Goal: Manage account settings

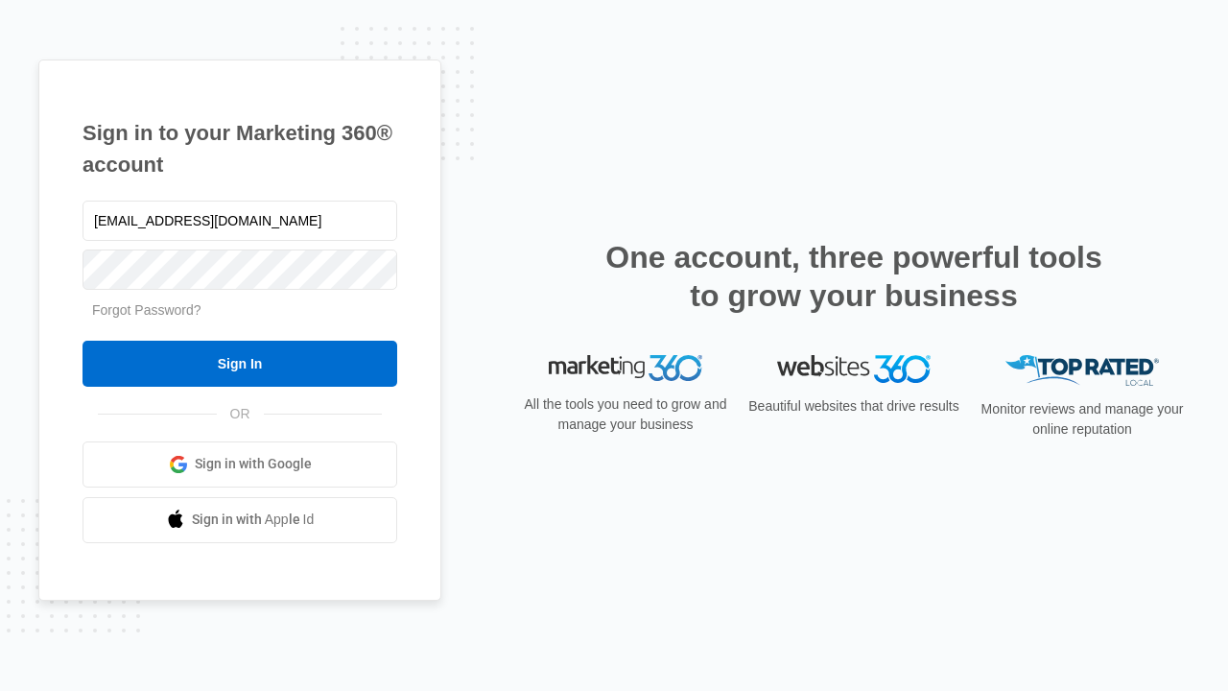
type input "[EMAIL_ADDRESS][DOMAIN_NAME]"
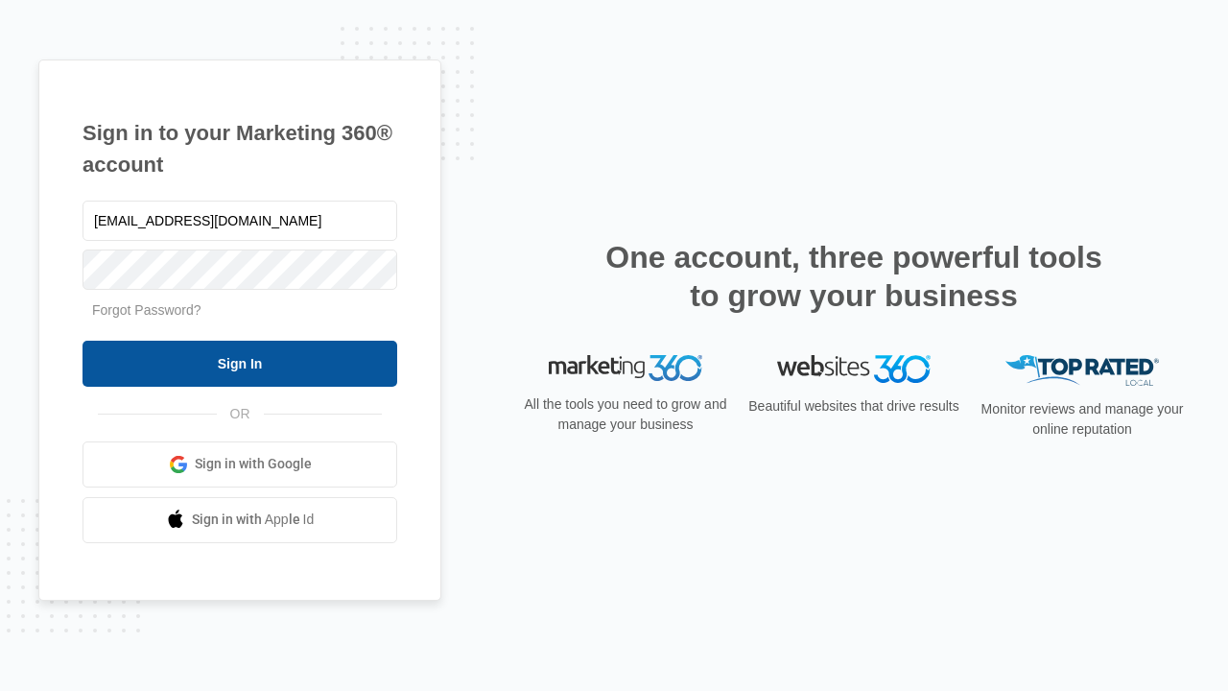
click at [240, 363] on input "Sign In" at bounding box center [240, 364] width 315 height 46
